Goal: Information Seeking & Learning: Learn about a topic

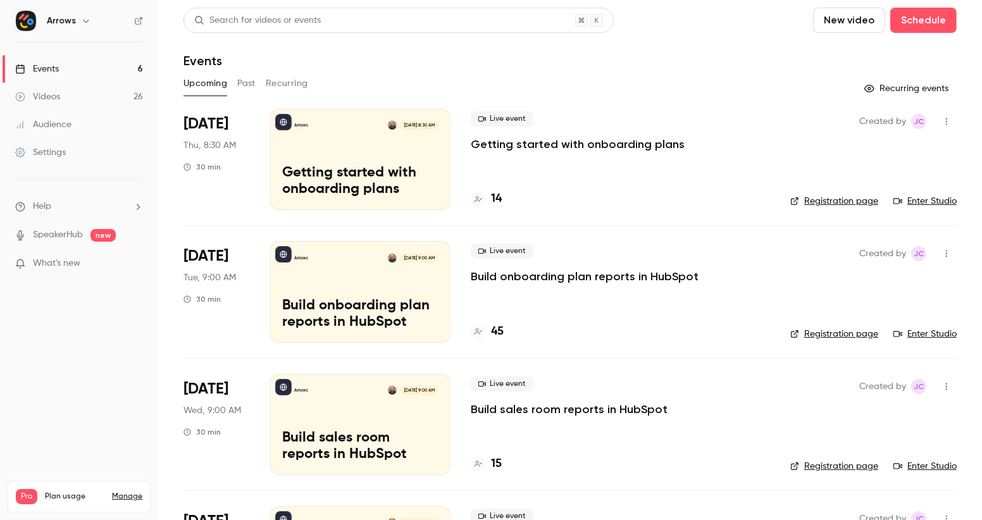
click at [249, 79] on button "Past" at bounding box center [246, 83] width 18 height 20
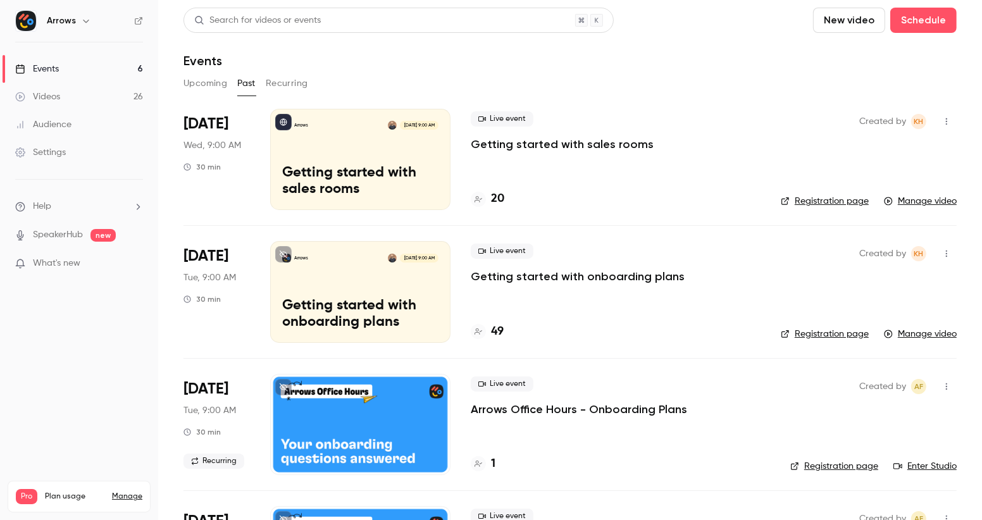
click at [469, 161] on li "[DATE] Wed, 9:00 AM 30 min Arrows [DATE] 9:00 AM Getting started with sales roo…" at bounding box center [571, 167] width 774 height 116
click at [496, 148] on p "Getting started with sales rooms" at bounding box center [562, 144] width 183 height 15
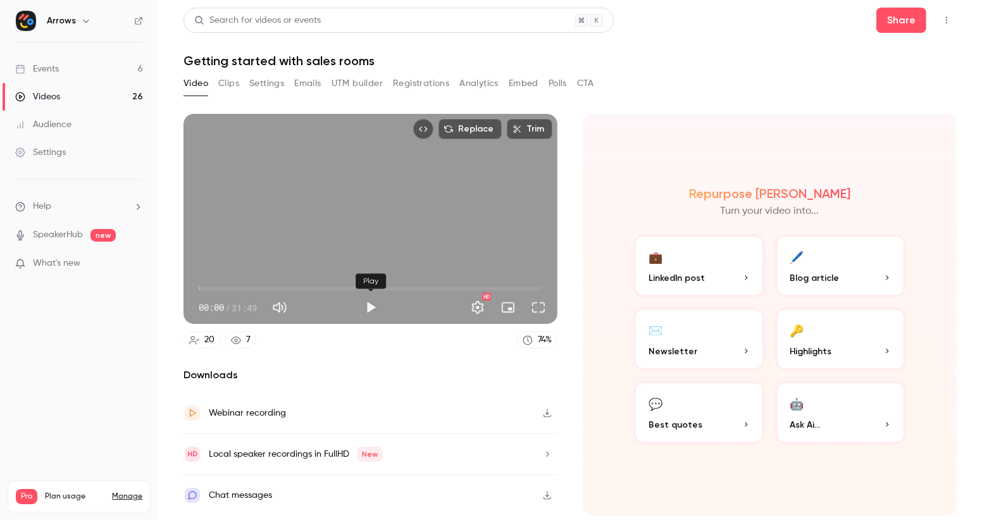
click at [370, 301] on button "Play" at bounding box center [370, 307] width 25 height 25
click at [272, 288] on span "06:44" at bounding box center [371, 289] width 344 height 20
click at [284, 289] on span "06:45" at bounding box center [371, 289] width 344 height 20
click at [299, 290] on span "07:54" at bounding box center [371, 289] width 344 height 20
click at [309, 286] on span "10:11" at bounding box center [371, 289] width 344 height 20
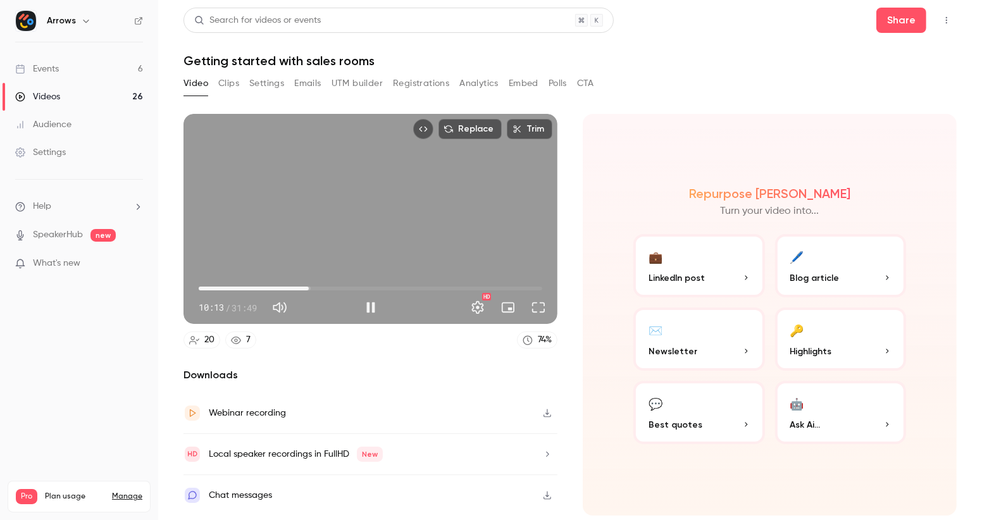
click at [311, 287] on span "10:13" at bounding box center [309, 289] width 4 height 4
click at [346, 291] on span "11:09" at bounding box center [371, 289] width 344 height 20
click at [367, 291] on span "13:39" at bounding box center [371, 289] width 344 height 20
click at [386, 289] on span "15:32" at bounding box center [371, 289] width 344 height 20
click at [403, 291] on span "17:21" at bounding box center [371, 289] width 344 height 20
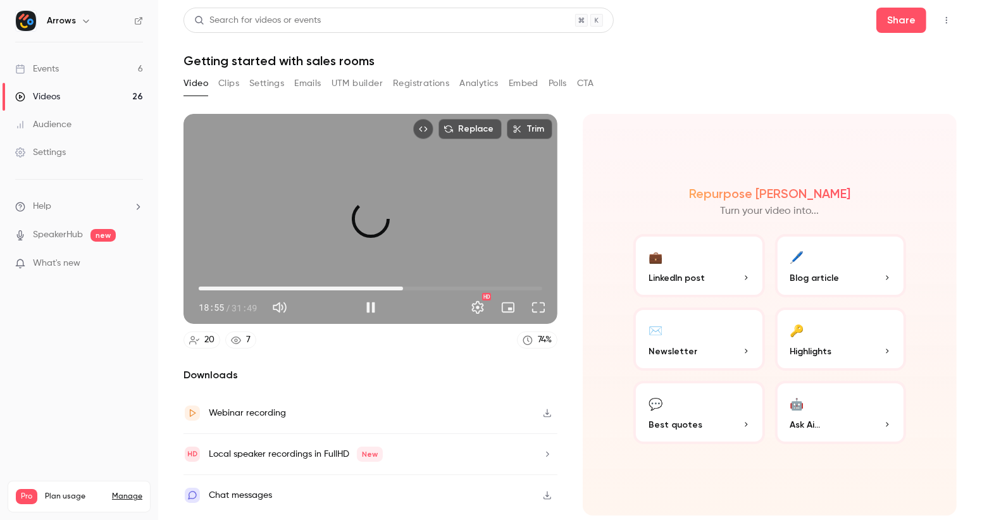
click at [420, 286] on span "18:55" at bounding box center [371, 289] width 344 height 20
click at [439, 287] on span "20:27" at bounding box center [371, 289] width 344 height 20
click at [458, 287] on span "22:13" at bounding box center [371, 289] width 344 height 20
click at [457, 288] on span "24:04" at bounding box center [459, 289] width 4 height 4
click at [456, 287] on span "23:47" at bounding box center [456, 289] width 4 height 4
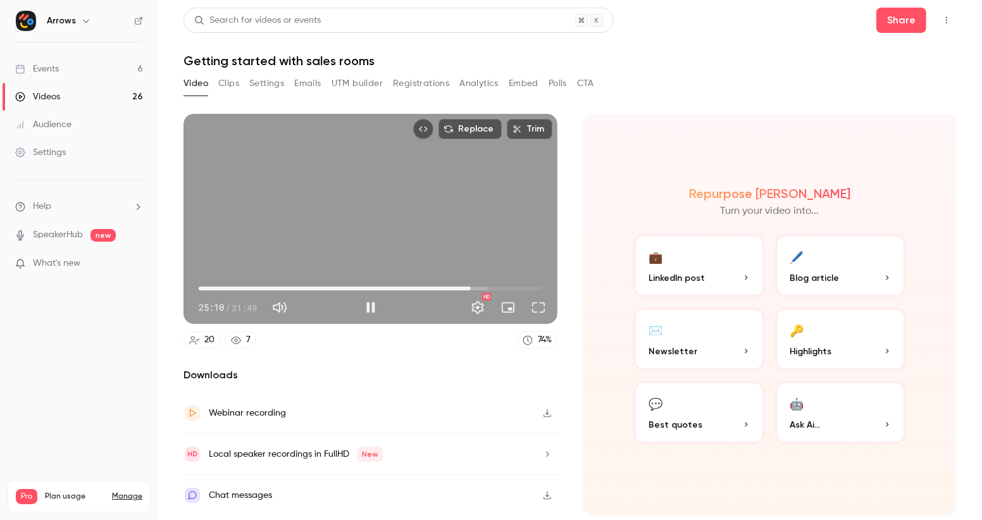
click at [387, 230] on div "Replace Trim 25:10 25:10 / 31:49 HD" at bounding box center [371, 219] width 374 height 210
type input "****"
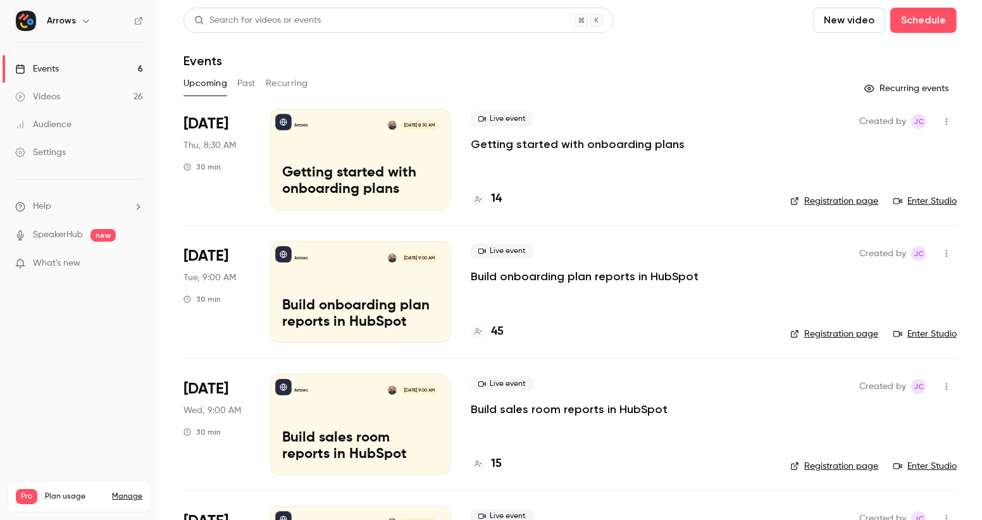
click at [245, 85] on button "Past" at bounding box center [246, 83] width 18 height 20
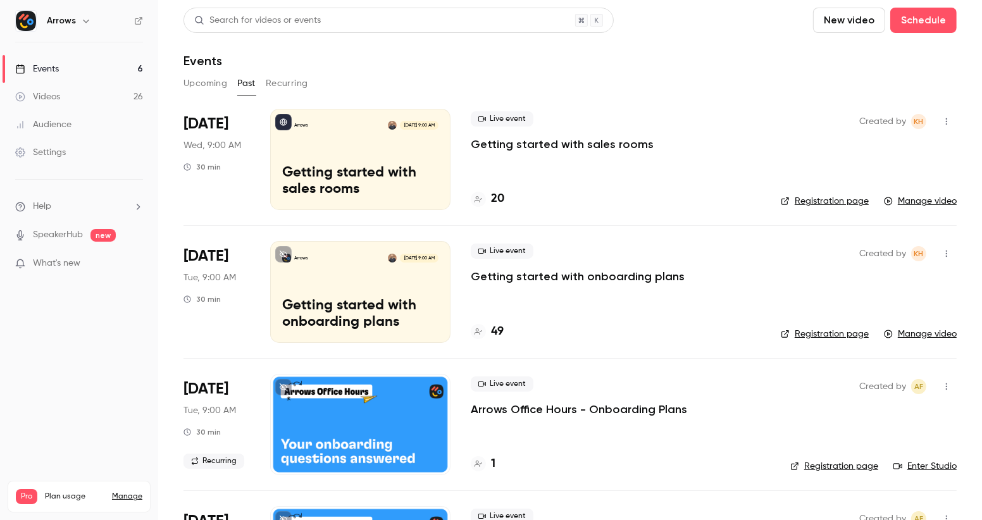
click at [542, 170] on div "Live event Getting started with sales rooms 20" at bounding box center [616, 159] width 290 height 101
click at [548, 148] on p "Getting started with sales rooms" at bounding box center [562, 144] width 183 height 15
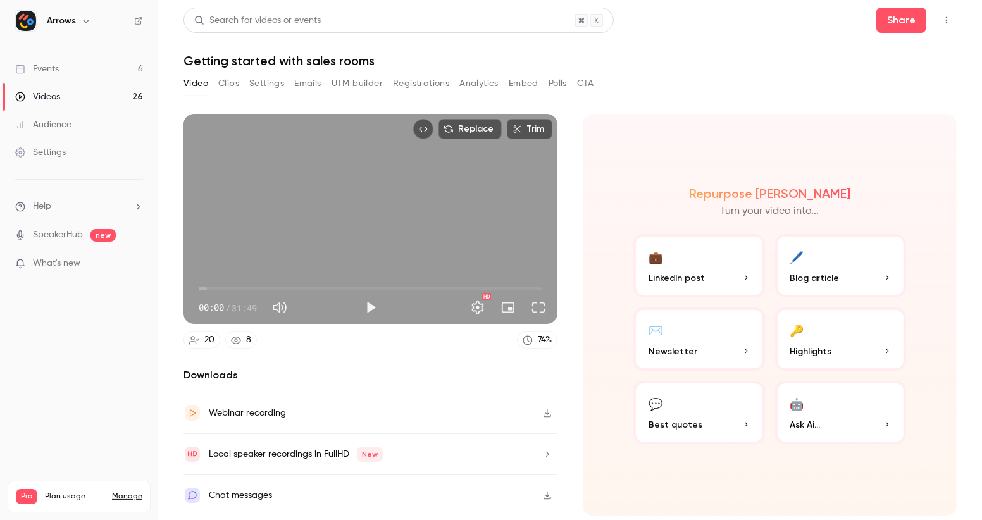
click at [356, 226] on div "Replace Trim 00:00 00:00 / 31:49 HD" at bounding box center [371, 219] width 374 height 210
click at [325, 287] on span "11:39" at bounding box center [371, 289] width 344 height 20
click at [353, 287] on span "11:40" at bounding box center [371, 289] width 344 height 20
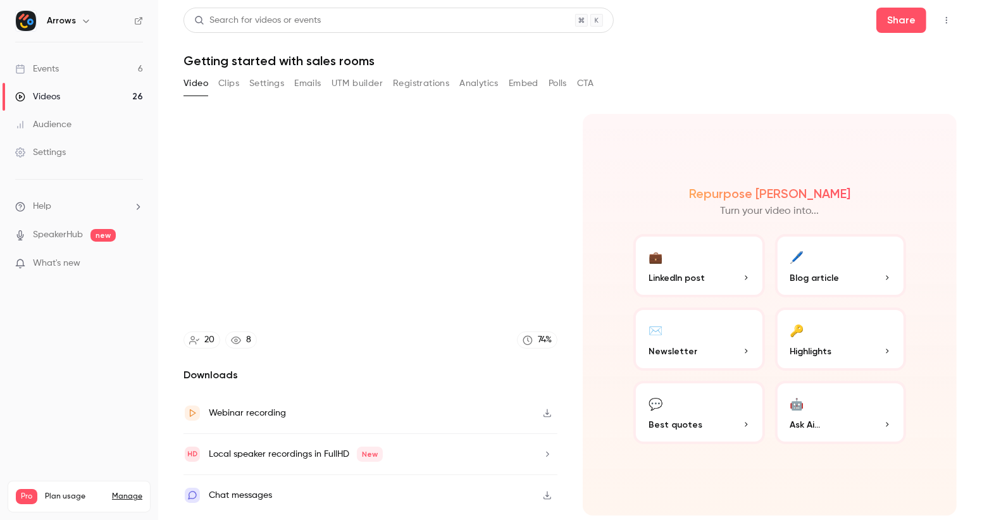
click at [832, 404] on button "🤖 Ask Ai..." at bounding box center [841, 412] width 132 height 63
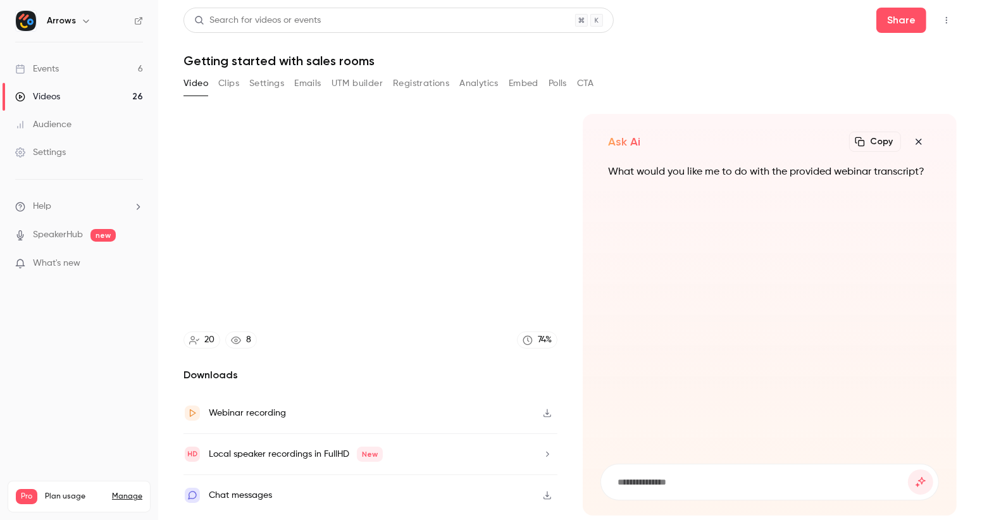
click at [919, 138] on icon "button" at bounding box center [919, 142] width 15 height 10
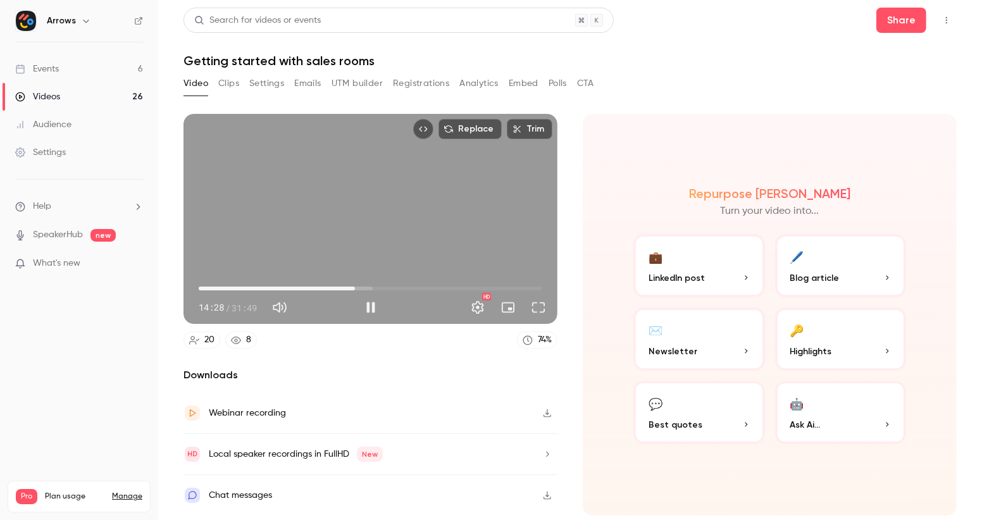
click at [418, 283] on span "14:28" at bounding box center [371, 289] width 344 height 20
click at [425, 289] on span "20:17" at bounding box center [371, 289] width 344 height 20
click at [432, 290] on span "20:56" at bounding box center [371, 289] width 344 height 20
click at [441, 289] on span "21:37" at bounding box center [371, 289] width 344 height 20
click at [442, 289] on span "22:23" at bounding box center [441, 289] width 4 height 4
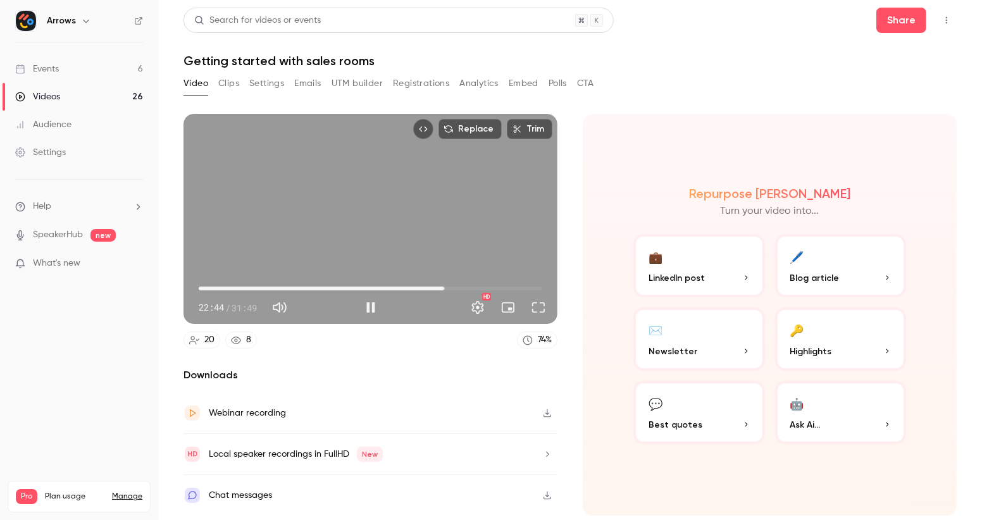
click at [446, 289] on span "22:44" at bounding box center [444, 289] width 4 height 4
click at [449, 290] on span "23:02" at bounding box center [448, 289] width 4 height 4
click at [455, 287] on span "23:31" at bounding box center [453, 289] width 4 height 4
click at [463, 290] on span "24:29" at bounding box center [463, 289] width 4 height 4
click at [471, 289] on span "25:11" at bounding box center [371, 289] width 344 height 20
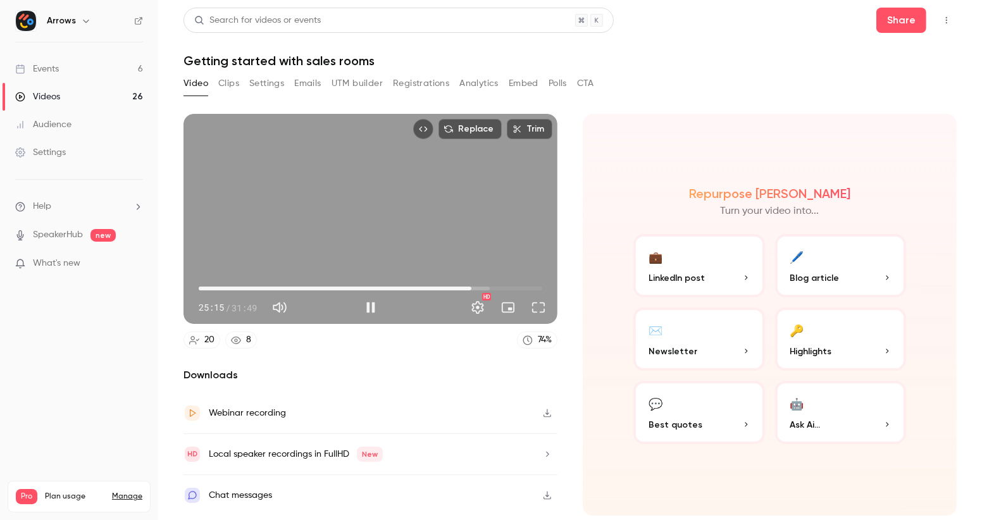
click at [473, 287] on span "25:15" at bounding box center [472, 289] width 4 height 4
click at [480, 289] on span "26:04" at bounding box center [481, 289] width 4 height 4
click at [486, 289] on span "26:32" at bounding box center [486, 289] width 4 height 4
click at [487, 289] on span "26:33" at bounding box center [486, 289] width 4 height 4
click at [491, 289] on span "26:50" at bounding box center [489, 289] width 4 height 4
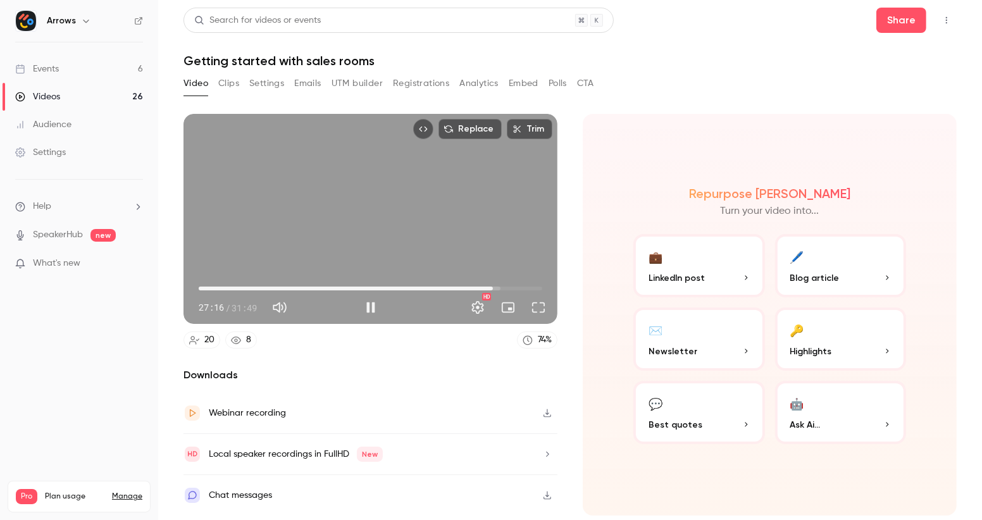
click at [495, 291] on span "27:16" at bounding box center [493, 289] width 4 height 4
click at [499, 289] on span "27:37" at bounding box center [497, 289] width 4 height 4
click at [501, 289] on span "28:09" at bounding box center [503, 289] width 4 height 4
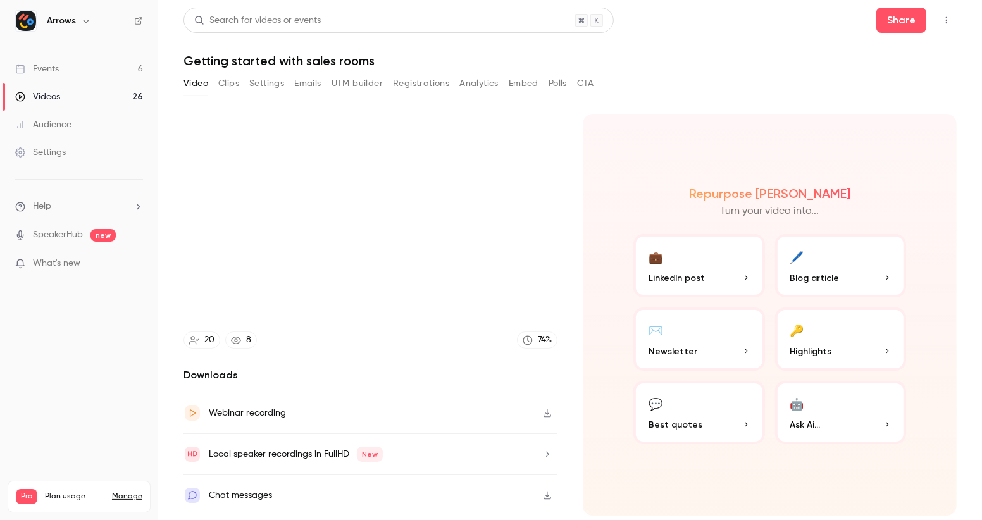
click at [484, 497] on div "Chat messages" at bounding box center [371, 495] width 374 height 41
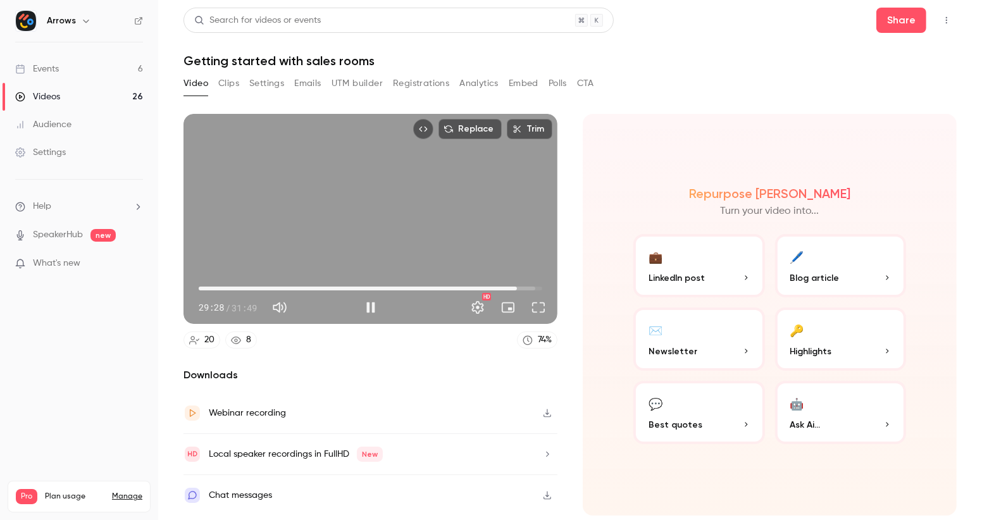
click at [320, 288] on span "29:28" at bounding box center [371, 289] width 344 height 20
click at [339, 287] on span "11:15" at bounding box center [371, 289] width 344 height 20
click at [380, 287] on span "16:45" at bounding box center [371, 289] width 344 height 20
click at [406, 287] on span "19:13" at bounding box center [371, 289] width 344 height 20
click at [399, 289] on span "18:34" at bounding box center [371, 289] width 344 height 20
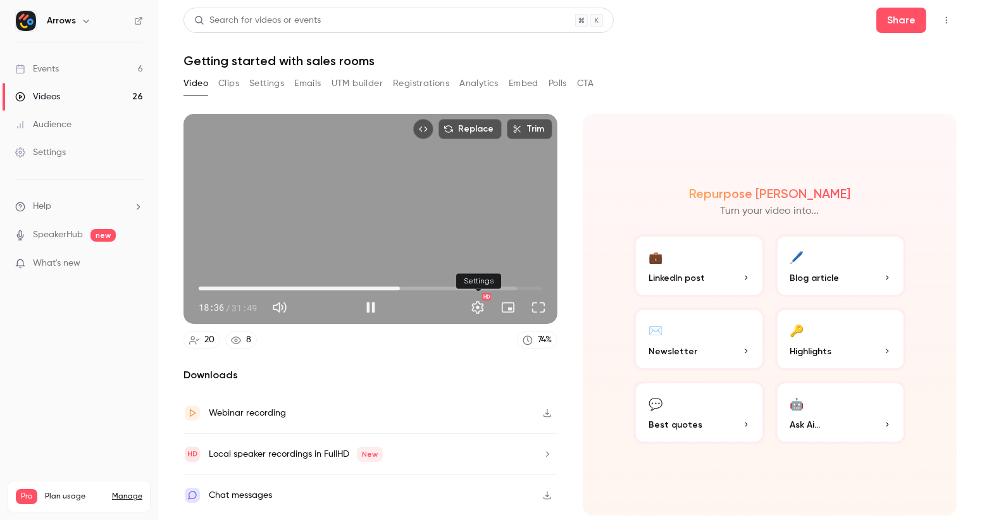
click at [480, 304] on button "Settings" at bounding box center [477, 307] width 25 height 25
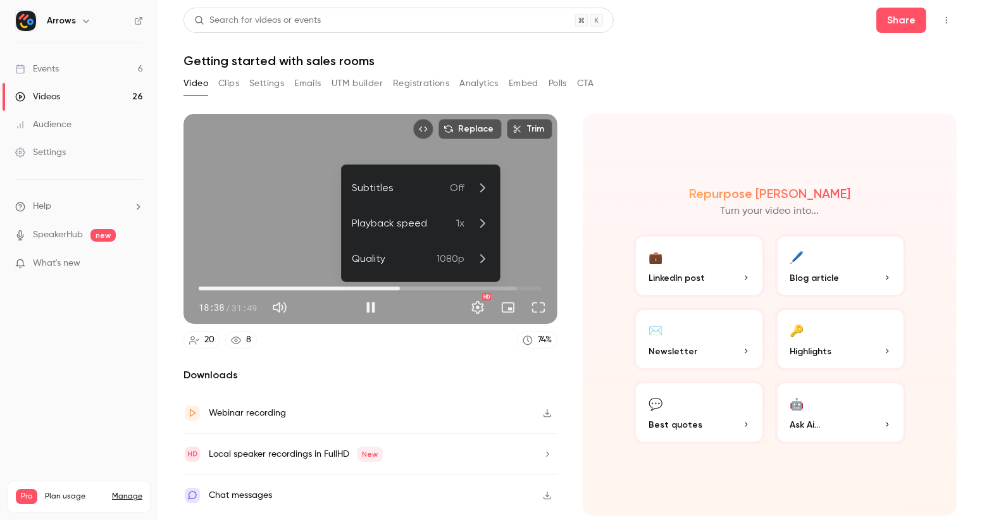
click at [476, 223] on icon at bounding box center [482, 223] width 15 height 15
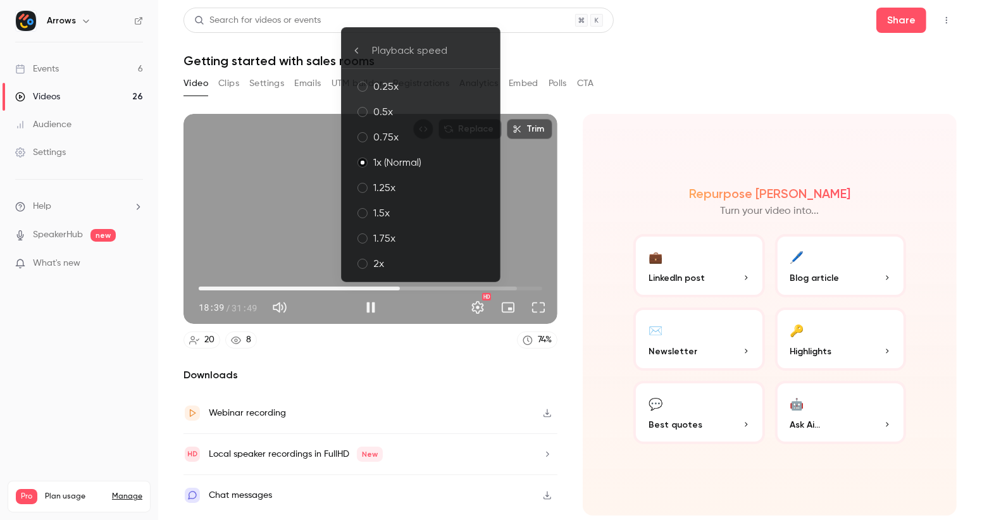
click at [447, 218] on div "1.5x" at bounding box center [431, 213] width 116 height 15
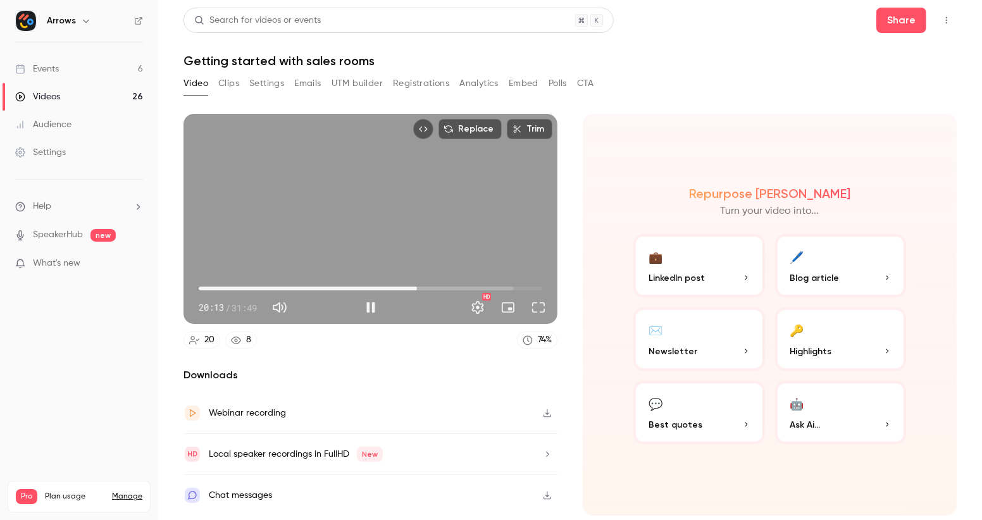
click at [321, 216] on div "Replace Trim 20:13 20:13 / 31:49 HD" at bounding box center [371, 219] width 374 height 210
type input "******"
click at [667, 60] on h1 "Getting started with sales rooms" at bounding box center [571, 60] width 774 height 15
